Goal: Transaction & Acquisition: Purchase product/service

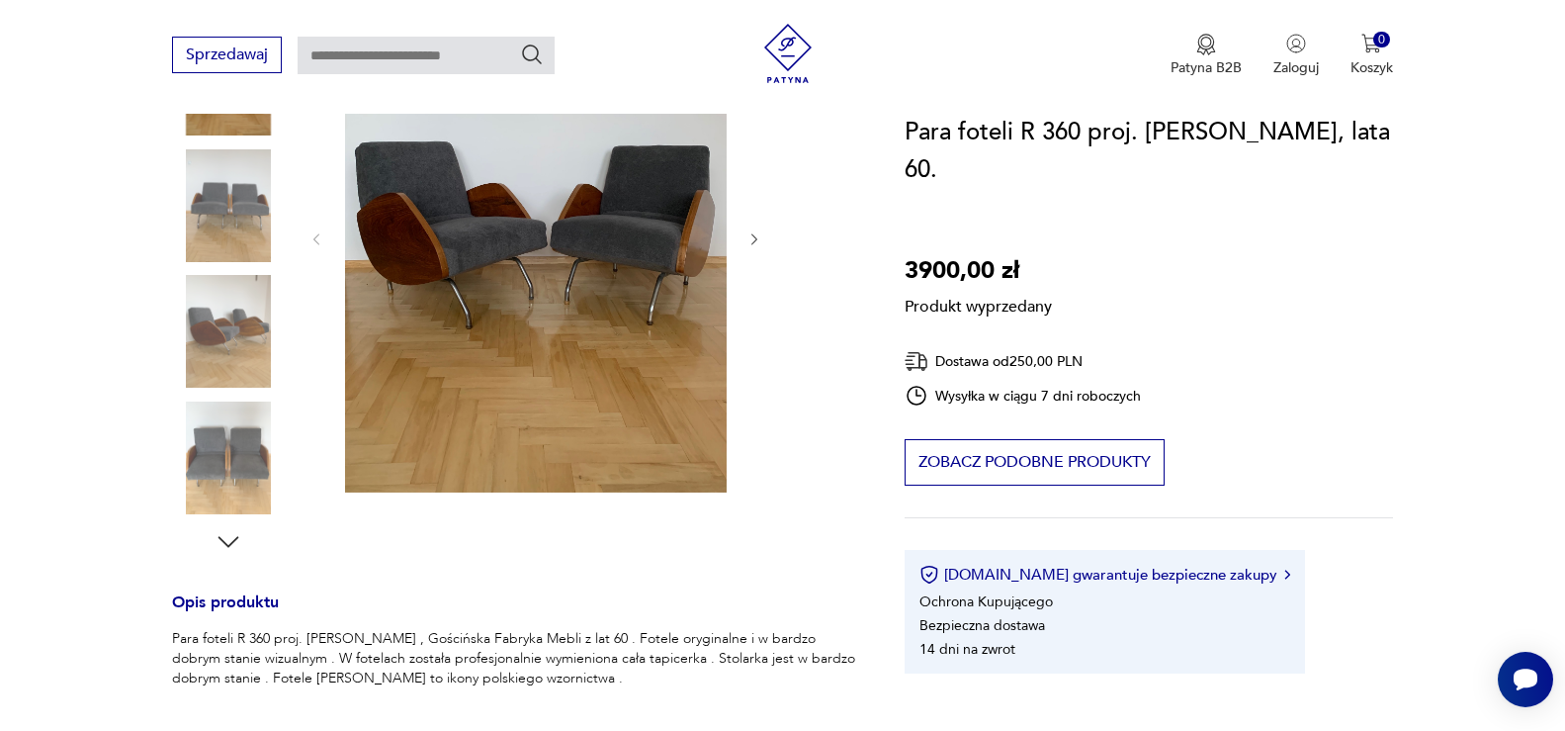
scroll to position [165, 0]
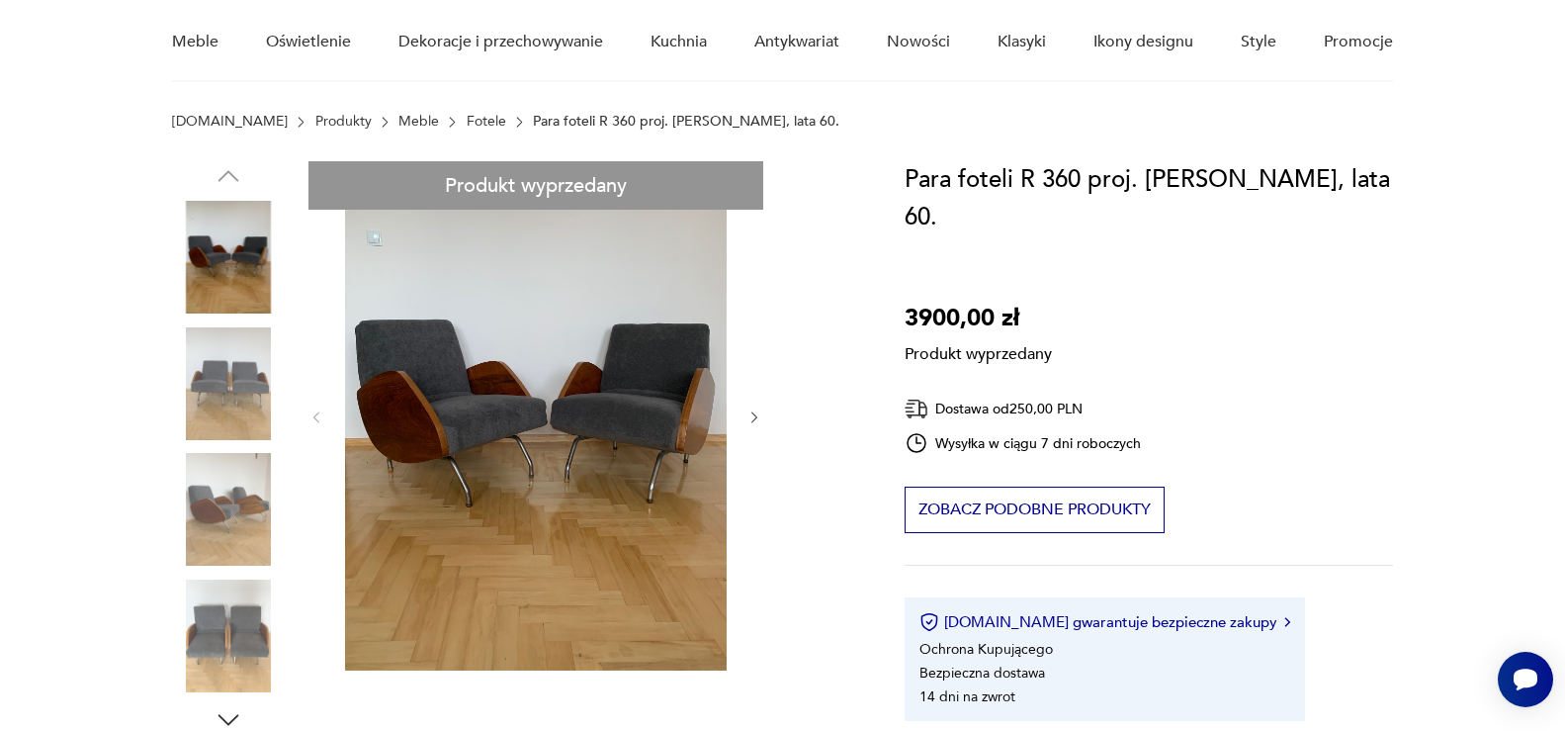
click at [749, 414] on div "Produkt wyprzedany Opis produktu Para foteli R 360 proj. [PERSON_NAME] , Gościń…" at bounding box center [514, 689] width 685 height 1056
click at [753, 416] on div "Produkt wyprzedany Opis produktu Para foteli R 360 proj. [PERSON_NAME] , Gościń…" at bounding box center [514, 689] width 685 height 1056
click at [206, 386] on div "Produkt wyprzedany Opis produktu Para foteli R 360 proj. [PERSON_NAME] , Gościń…" at bounding box center [514, 689] width 685 height 1056
click at [215, 387] on div "Produkt wyprzedany Opis produktu Para foteli R 360 proj. [PERSON_NAME] , Gościń…" at bounding box center [514, 689] width 685 height 1056
click at [215, 636] on div "Produkt wyprzedany Opis produktu Para foteli R 360 proj. [PERSON_NAME] , Gościń…" at bounding box center [514, 689] width 685 height 1056
